Goal: Information Seeking & Learning: Find specific fact

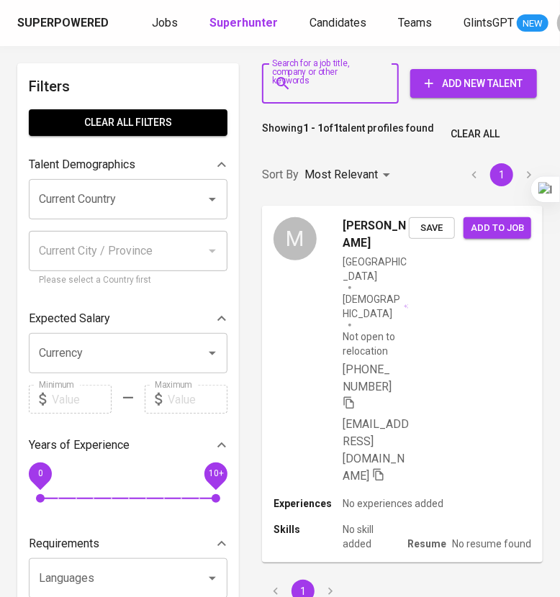
type input "[PERSON_NAME][EMAIL_ADDRESS][DOMAIN_NAME]"
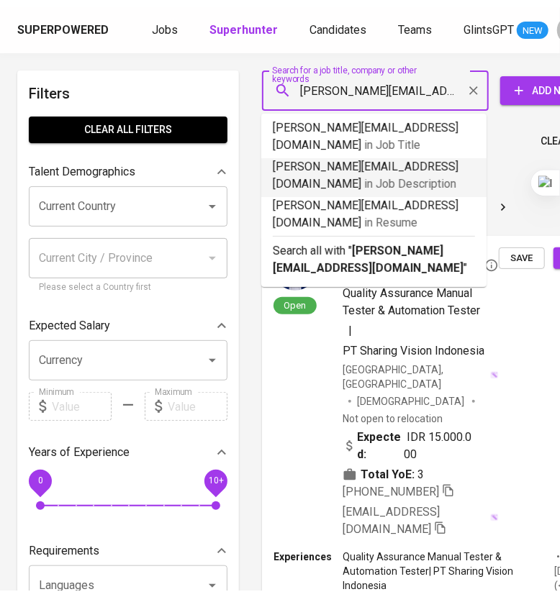
scroll to position [0, 38]
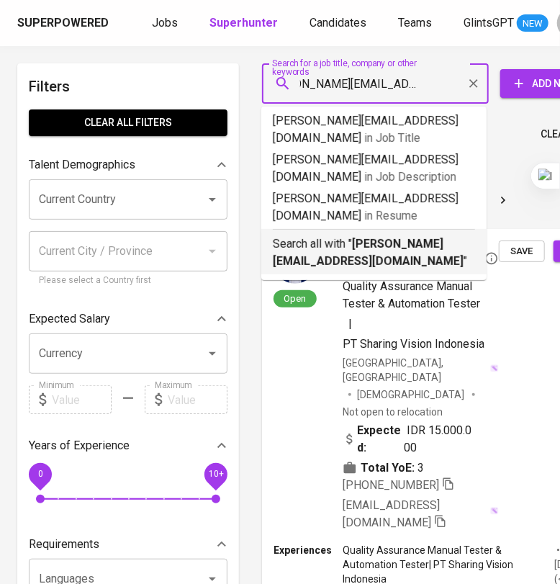
click at [389, 245] on b "[PERSON_NAME][EMAIL_ADDRESS][DOMAIN_NAME]" at bounding box center [368, 252] width 191 height 31
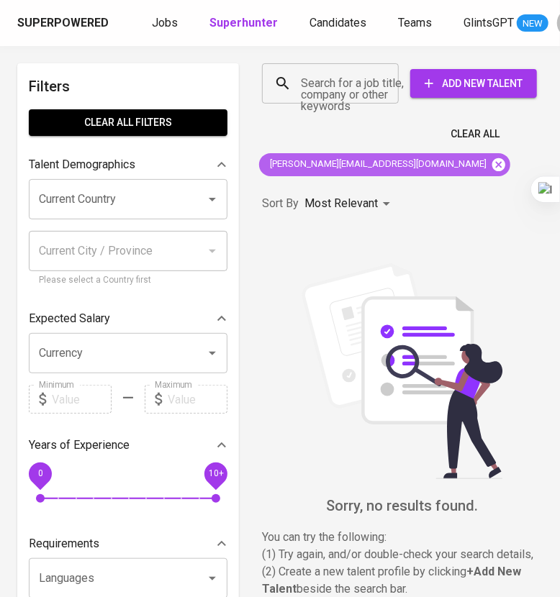
click at [492, 163] on icon at bounding box center [498, 164] width 13 height 13
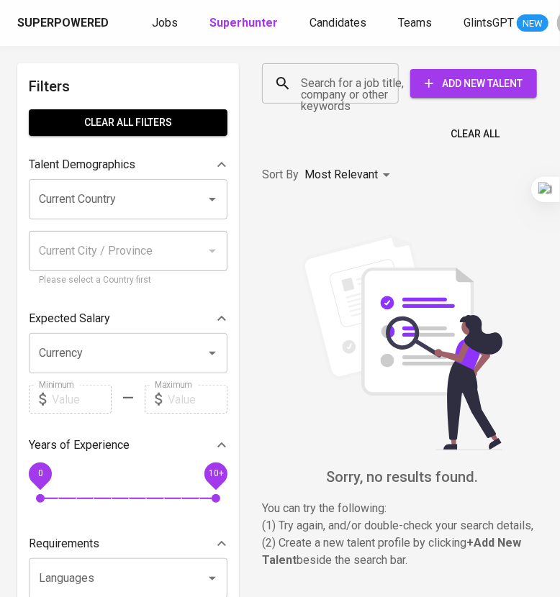
click at [360, 90] on input "Search for a job title, company or other keywords" at bounding box center [333, 83] width 73 height 27
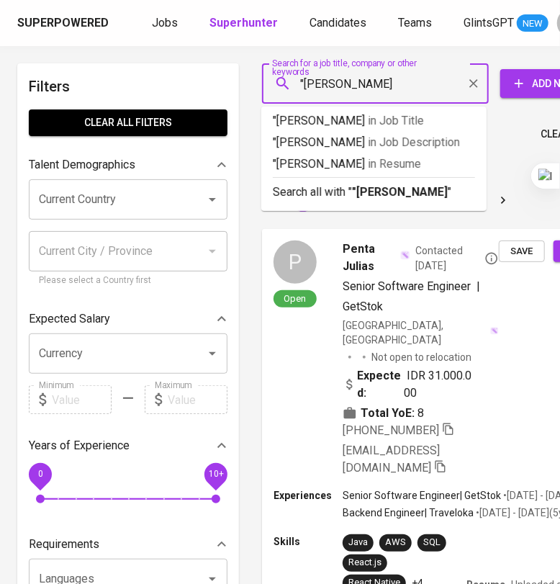
type input ""[PERSON_NAME]""
click at [407, 195] on b ""[PERSON_NAME]"" at bounding box center [402, 192] width 100 height 14
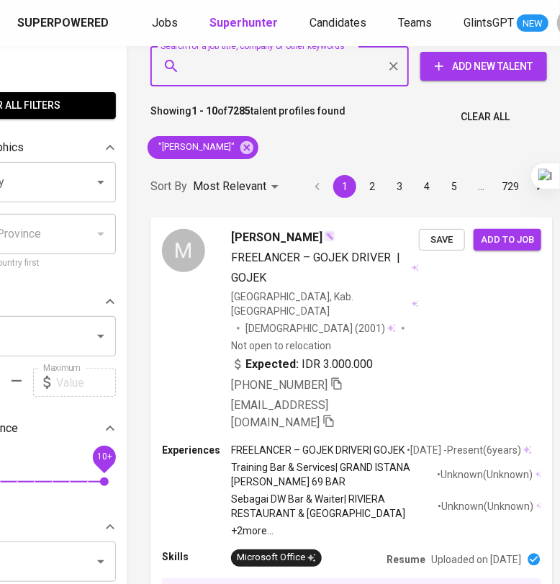
scroll to position [0, 112]
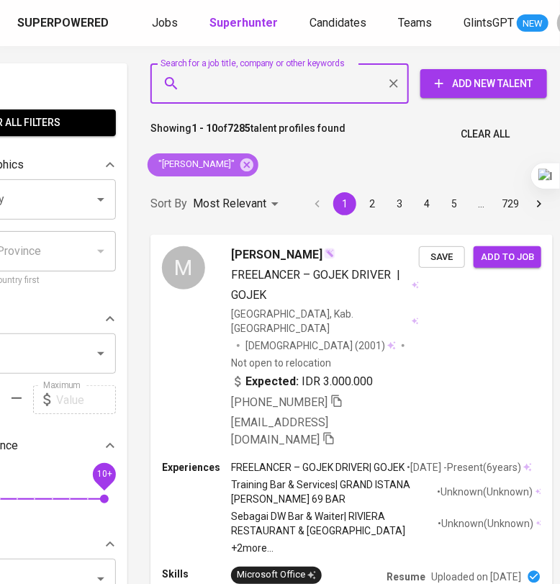
drag, startPoint x: 252, startPoint y: 165, endPoint x: 226, endPoint y: 88, distance: 80.5
click at [252, 165] on icon at bounding box center [246, 164] width 13 height 13
click at [268, 88] on input "Search for a job title, company or other keywords" at bounding box center [283, 83] width 195 height 27
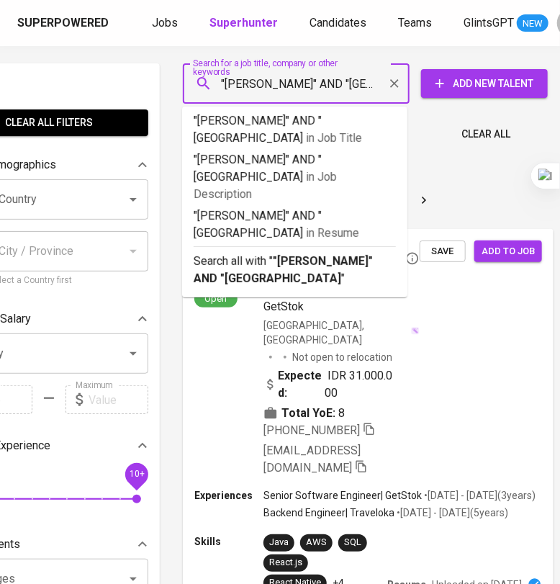
click at [374, 88] on input ""[PERSON_NAME]" AND "[GEOGRAPHIC_DATA]" at bounding box center [299, 83] width 163 height 27
type input ""[PERSON_NAME]" AND "Universitas Trisakti"rsitas Tri"
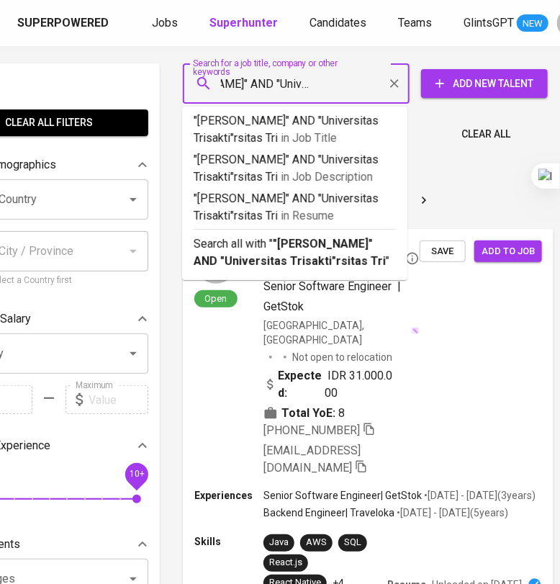
scroll to position [0, 73]
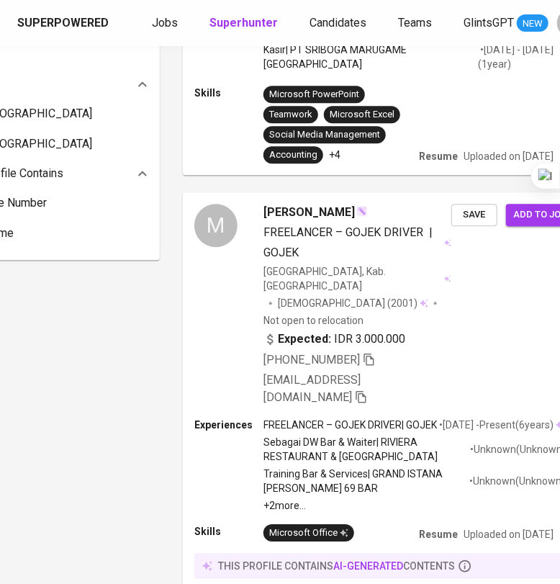
scroll to position [540, 79]
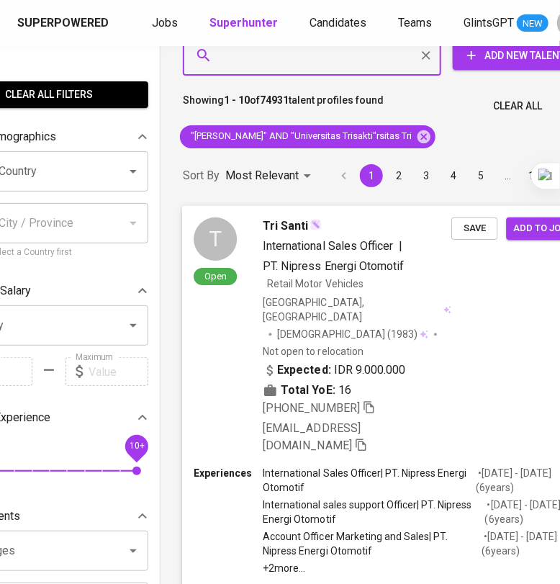
scroll to position [0, 79]
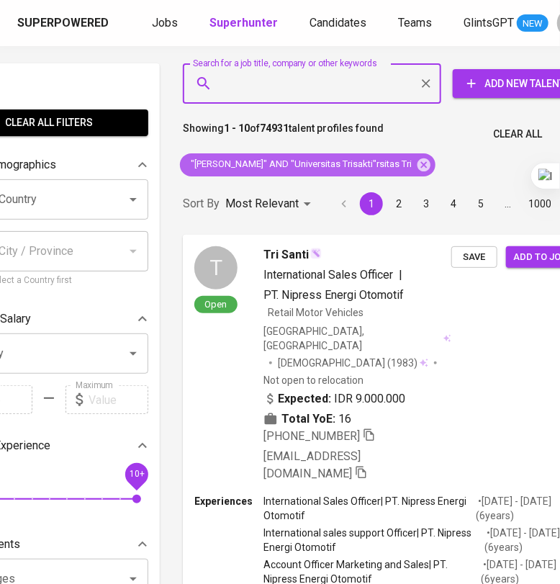
drag, startPoint x: 428, startPoint y: 161, endPoint x: 271, endPoint y: 78, distance: 177.3
click at [428, 161] on icon at bounding box center [423, 164] width 13 height 13
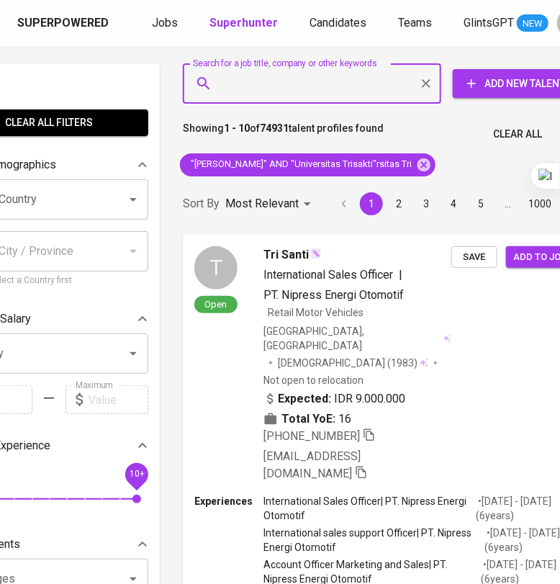
click at [324, 84] on input "Search for a job title, company or other keywords" at bounding box center [315, 83] width 195 height 27
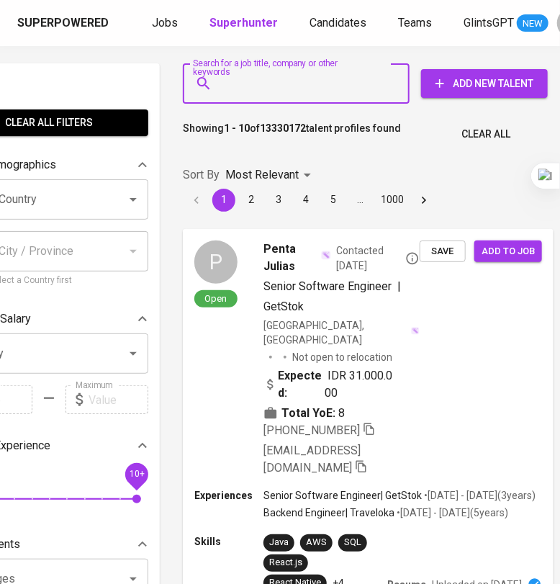
click at [335, 80] on input "Search for a job title, company or other keywords" at bounding box center [299, 83] width 163 height 27
paste input "nur.aprilianita@gmail.com"
type input "nur.aprilianita@gmail.com"
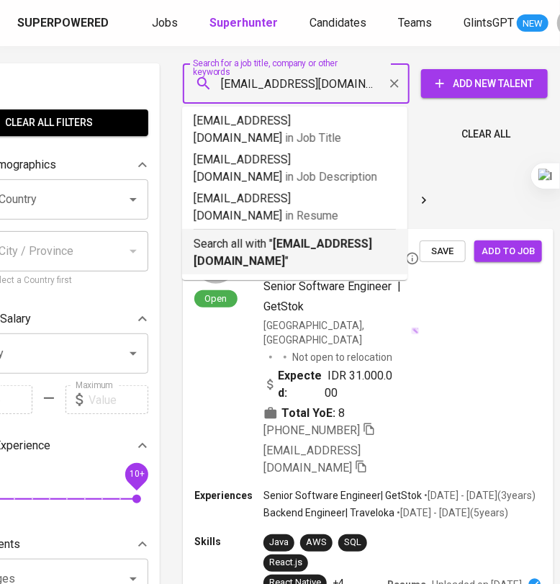
click at [316, 237] on b "nur.aprilianita@gmail.com" at bounding box center [283, 252] width 178 height 31
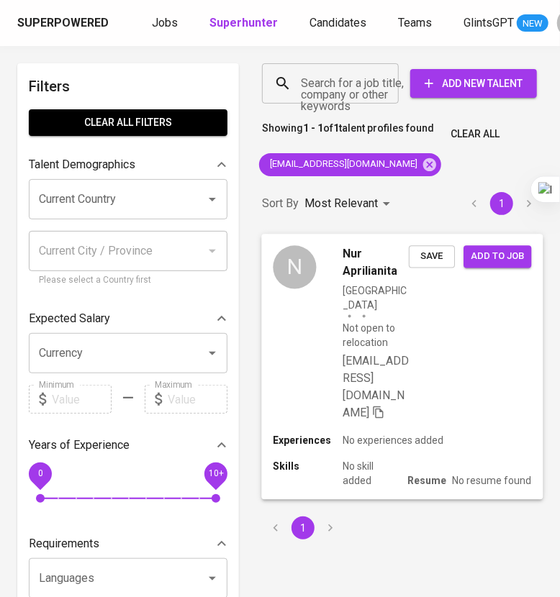
click at [451, 364] on div "N Nur Aprilianita Indonesia Not open to relocation nur.aprilianita@gmail.com Sa…" at bounding box center [401, 333] width 281 height 199
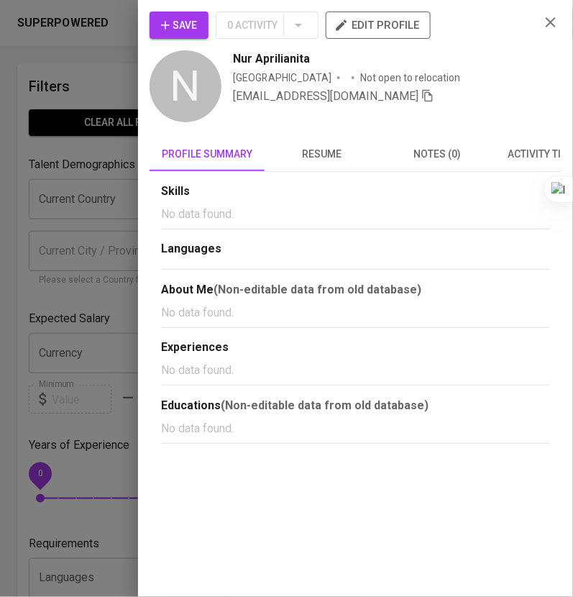
click at [336, 155] on span "resume" at bounding box center [322, 154] width 98 height 18
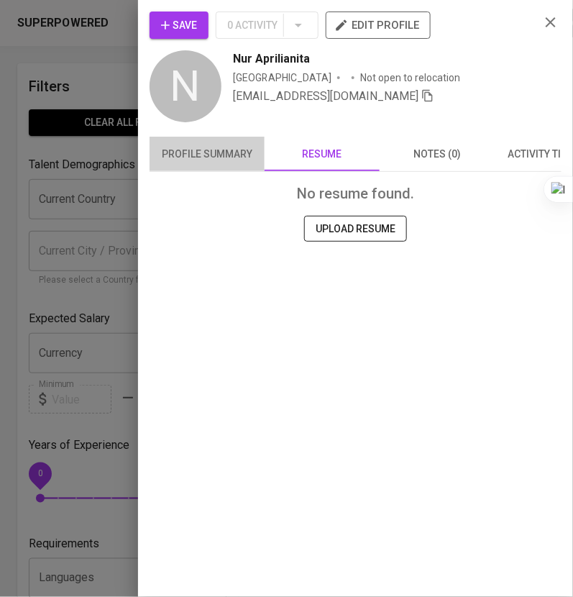
click at [255, 149] on span "profile summary" at bounding box center [207, 154] width 98 height 18
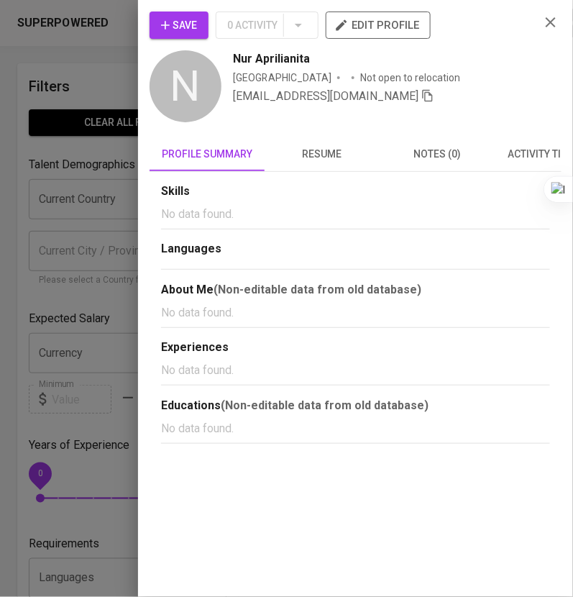
click at [307, 155] on span "resume" at bounding box center [322, 154] width 98 height 18
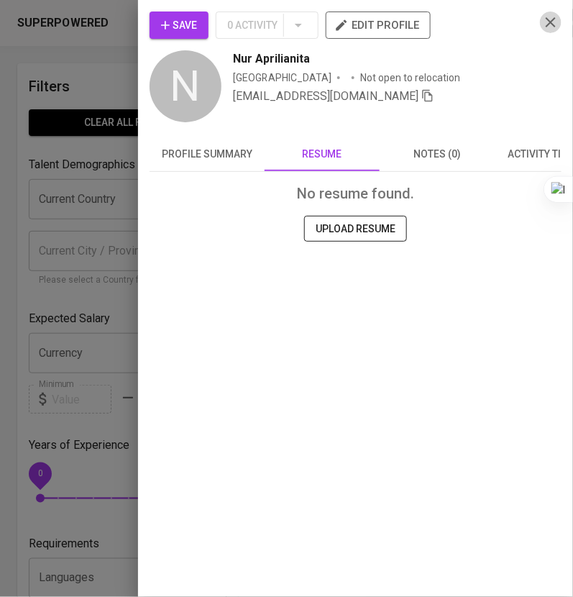
click at [557, 27] on icon "button" at bounding box center [550, 22] width 17 height 17
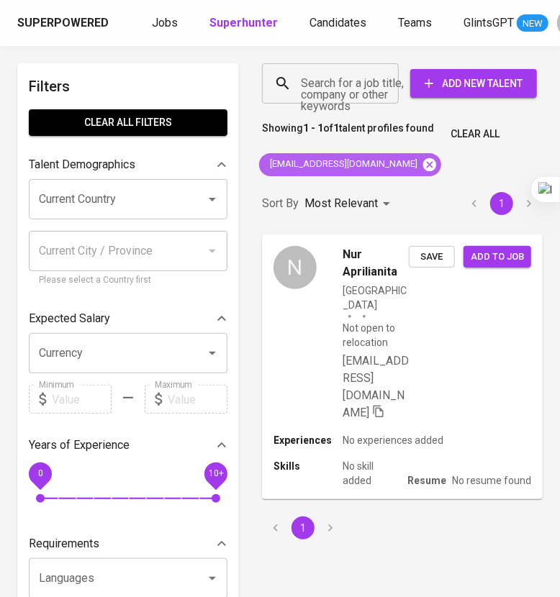
click at [423, 169] on icon at bounding box center [429, 164] width 13 height 13
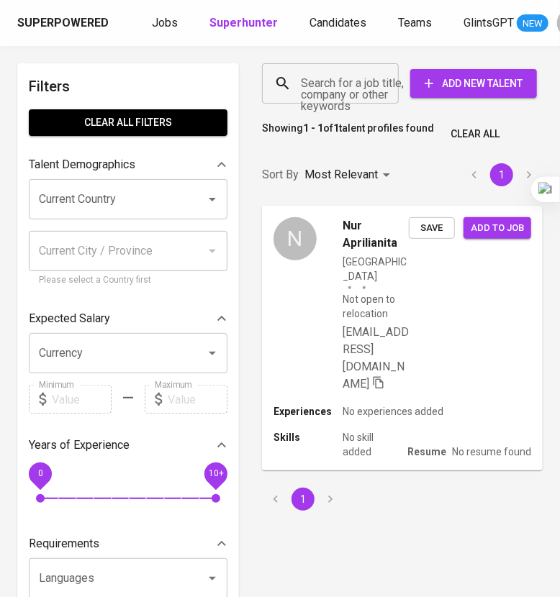
click at [327, 91] on input "Search for a job title, company or other keywords" at bounding box center [333, 83] width 73 height 27
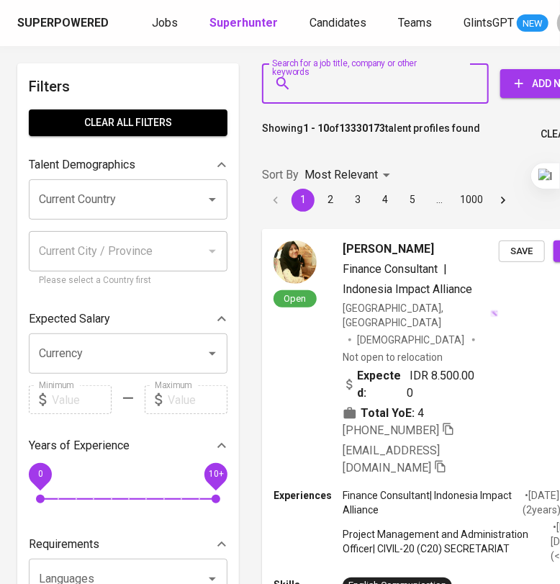
paste input "eclysiasisilia@gmail.com"
type input "eclysiasisilia@gmail.com"
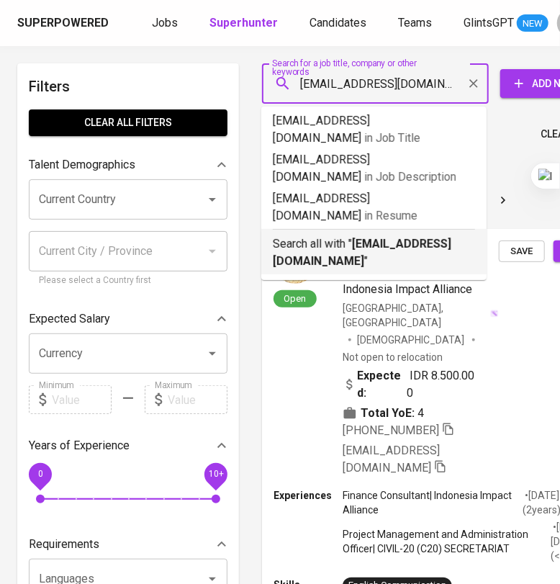
drag, startPoint x: 358, startPoint y: 213, endPoint x: 569, endPoint y: 203, distance: 211.1
click at [359, 235] on p "Search all with " eclysiasisilia@gmail.com "" at bounding box center [374, 252] width 202 height 35
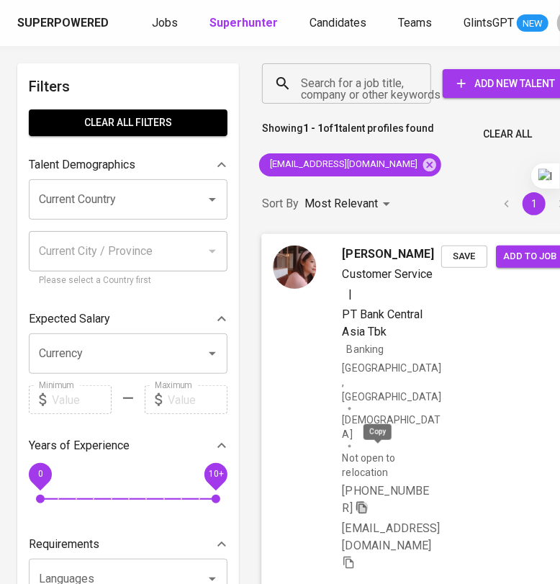
click at [368, 500] on icon "button" at bounding box center [361, 506] width 13 height 13
